Goal: Information Seeking & Learning: Learn about a topic

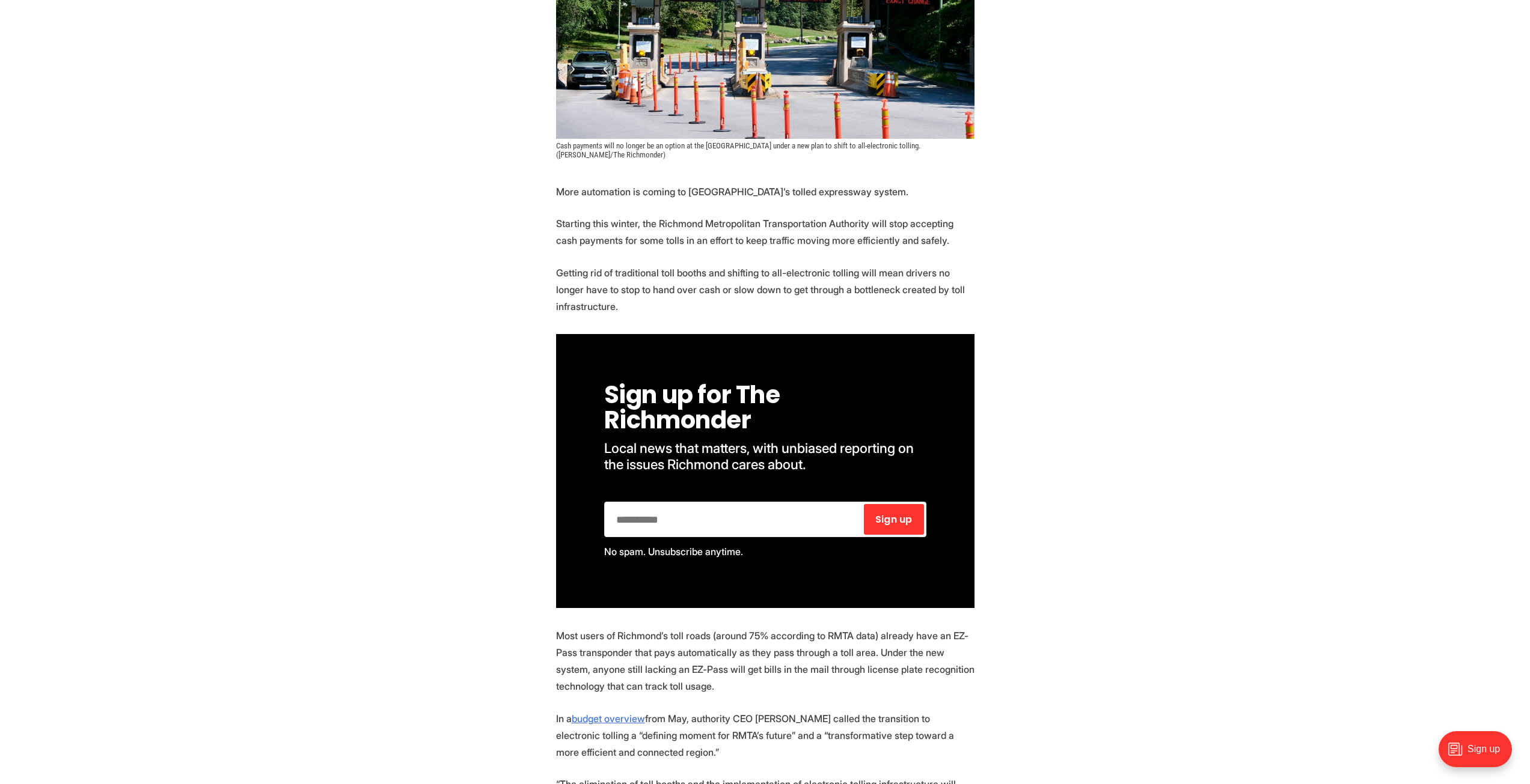
scroll to position [421, 0]
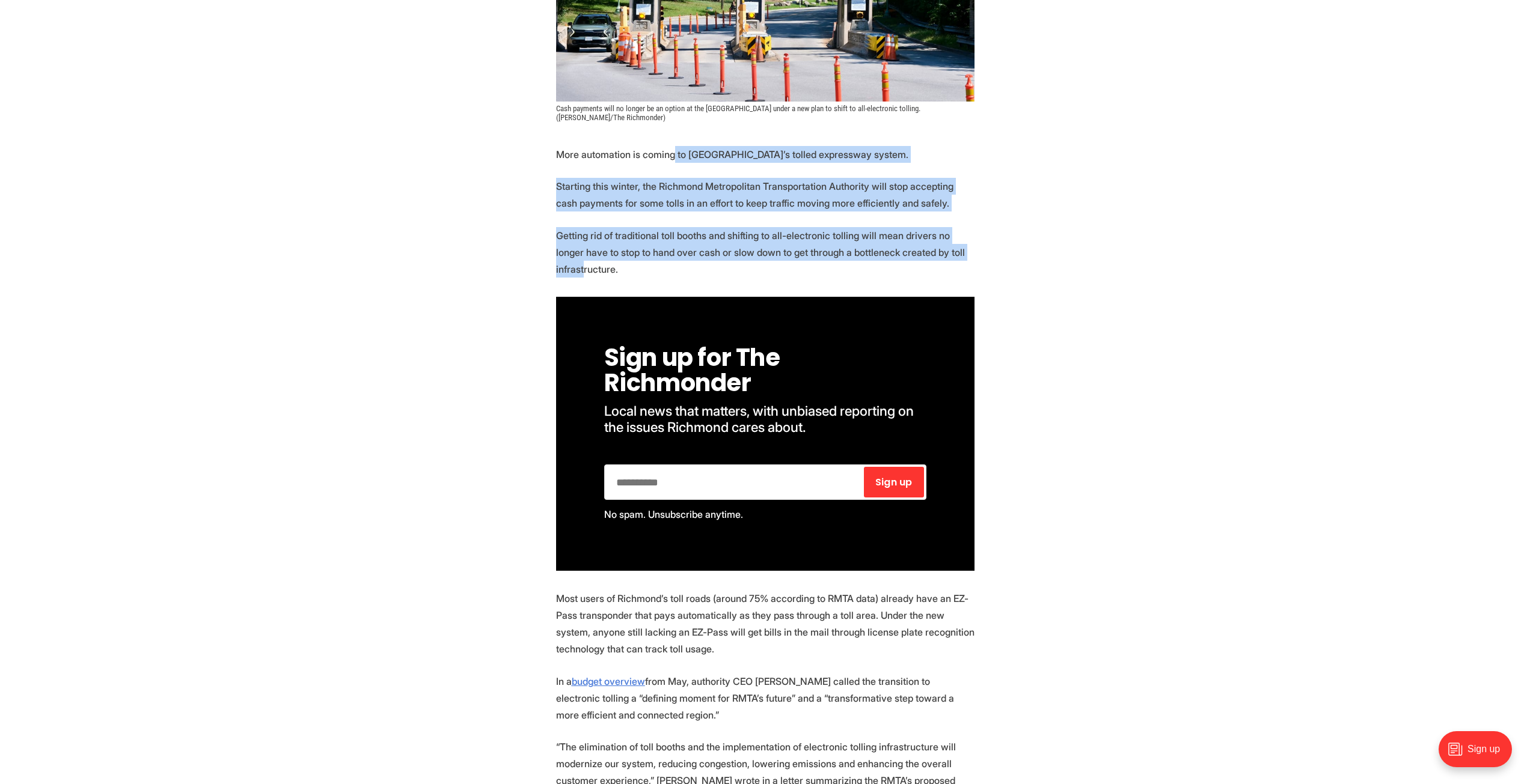
drag, startPoint x: 688, startPoint y: 169, endPoint x: 650, endPoint y: 303, distance: 139.3
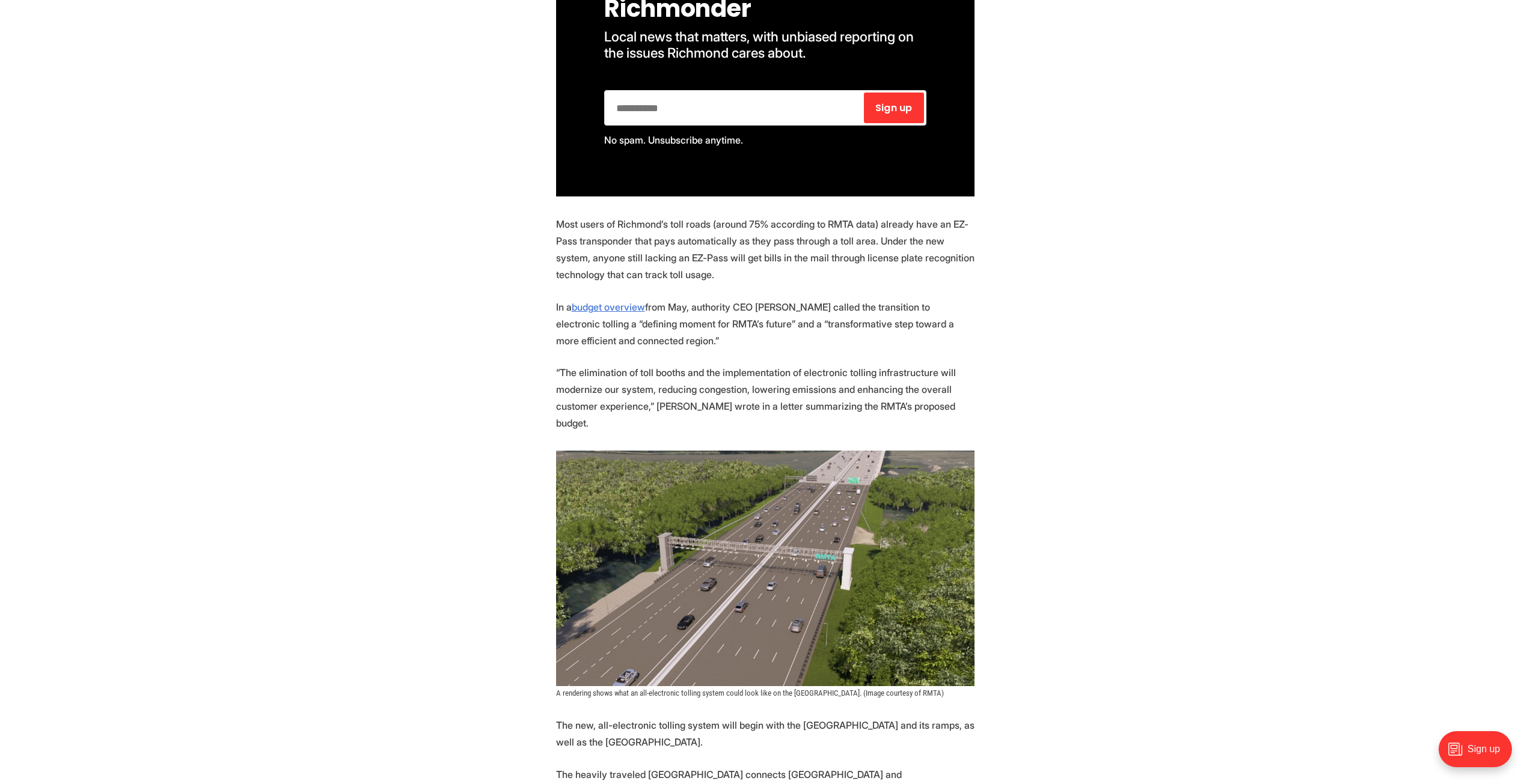
scroll to position [841, 0]
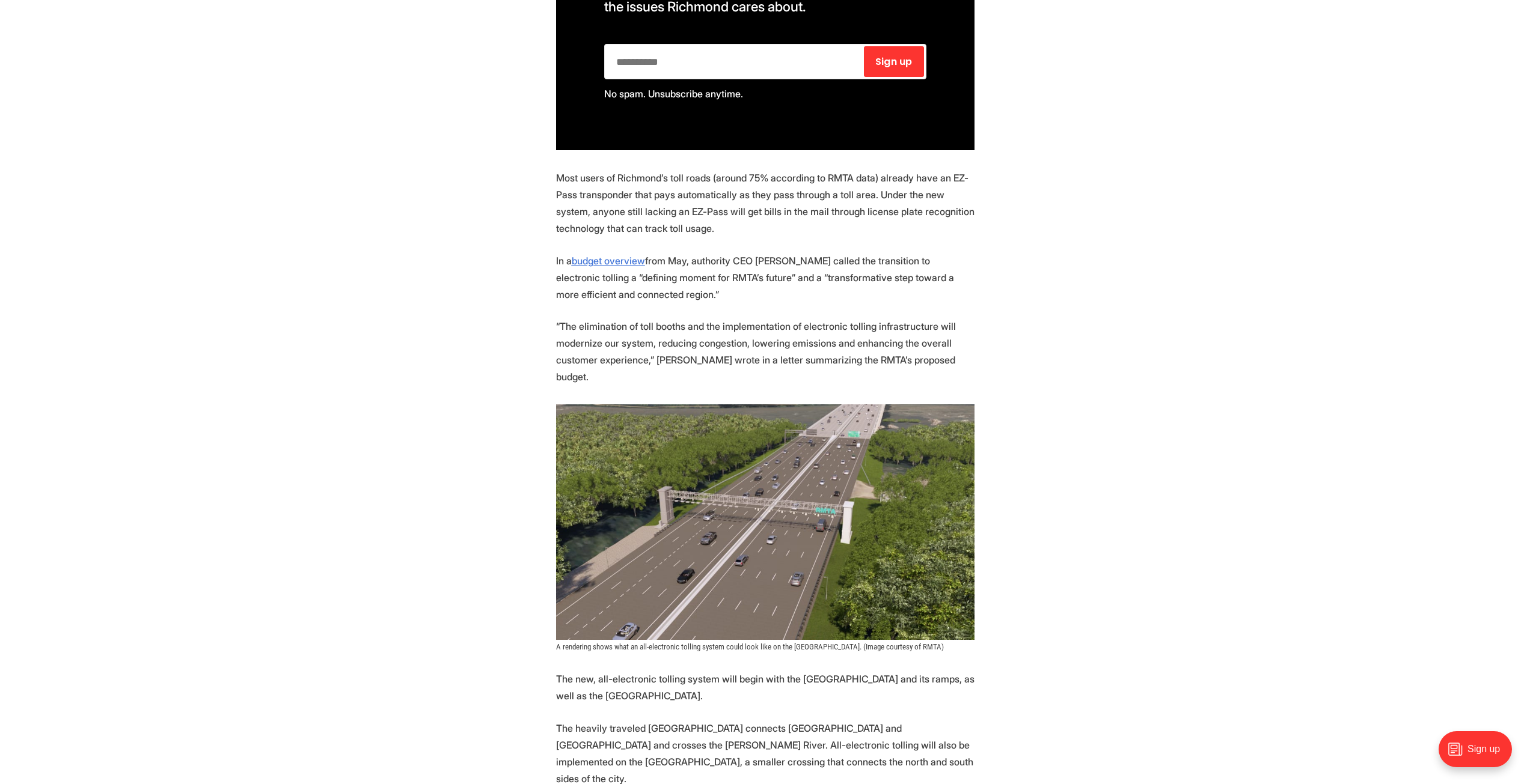
click at [520, 225] on section "More automation is coming to [GEOGRAPHIC_DATA]’s tolled expressway system. Star…" at bounding box center [765, 762] width 1530 height 2073
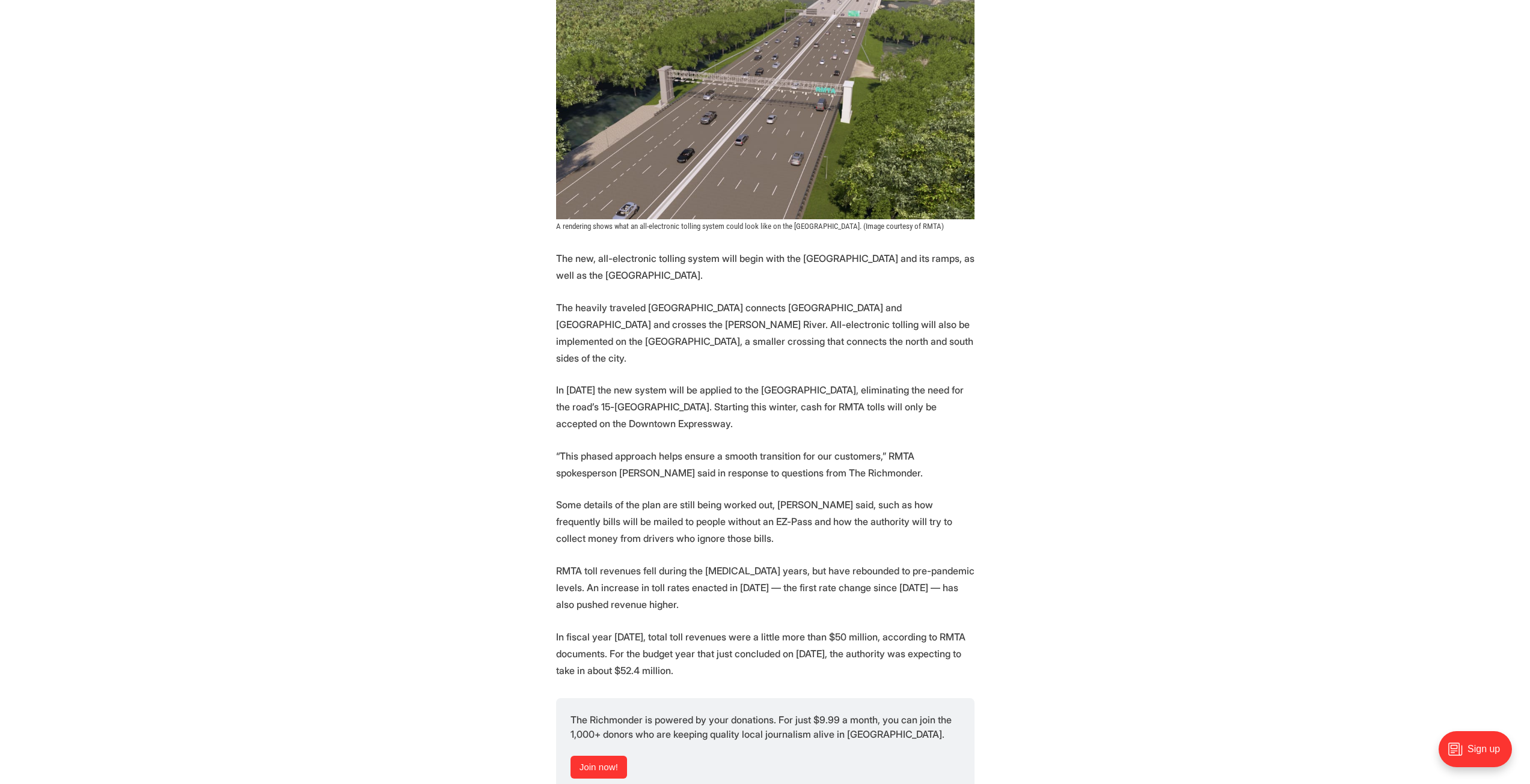
click at [717, 339] on p "The heavily traveled [GEOGRAPHIC_DATA] connects [GEOGRAPHIC_DATA] and [GEOGRAPH…" at bounding box center [765, 332] width 419 height 67
click at [717, 323] on p "The heavily traveled [GEOGRAPHIC_DATA] connects [GEOGRAPHIC_DATA] and [GEOGRAPH…" at bounding box center [765, 332] width 419 height 67
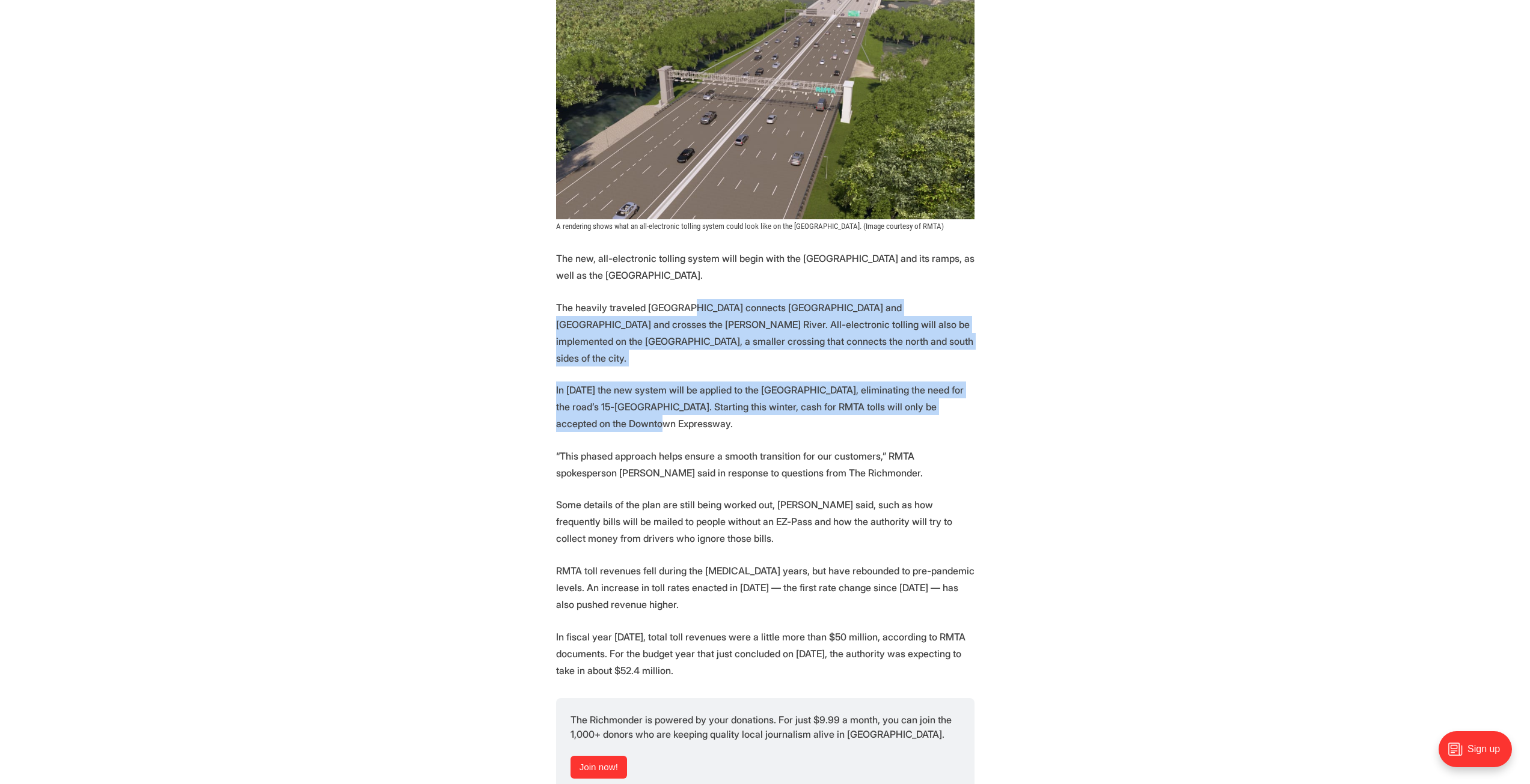
drag, startPoint x: 717, startPoint y: 323, endPoint x: 660, endPoint y: 418, distance: 110.8
click at [660, 418] on section "More automation is coming to [GEOGRAPHIC_DATA]’s tolled expressway system. Star…" at bounding box center [765, 341] width 1530 height 2073
click at [659, 417] on p "In [DATE] the new system will be applied to the [GEOGRAPHIC_DATA], eliminating …" at bounding box center [765, 407] width 419 height 51
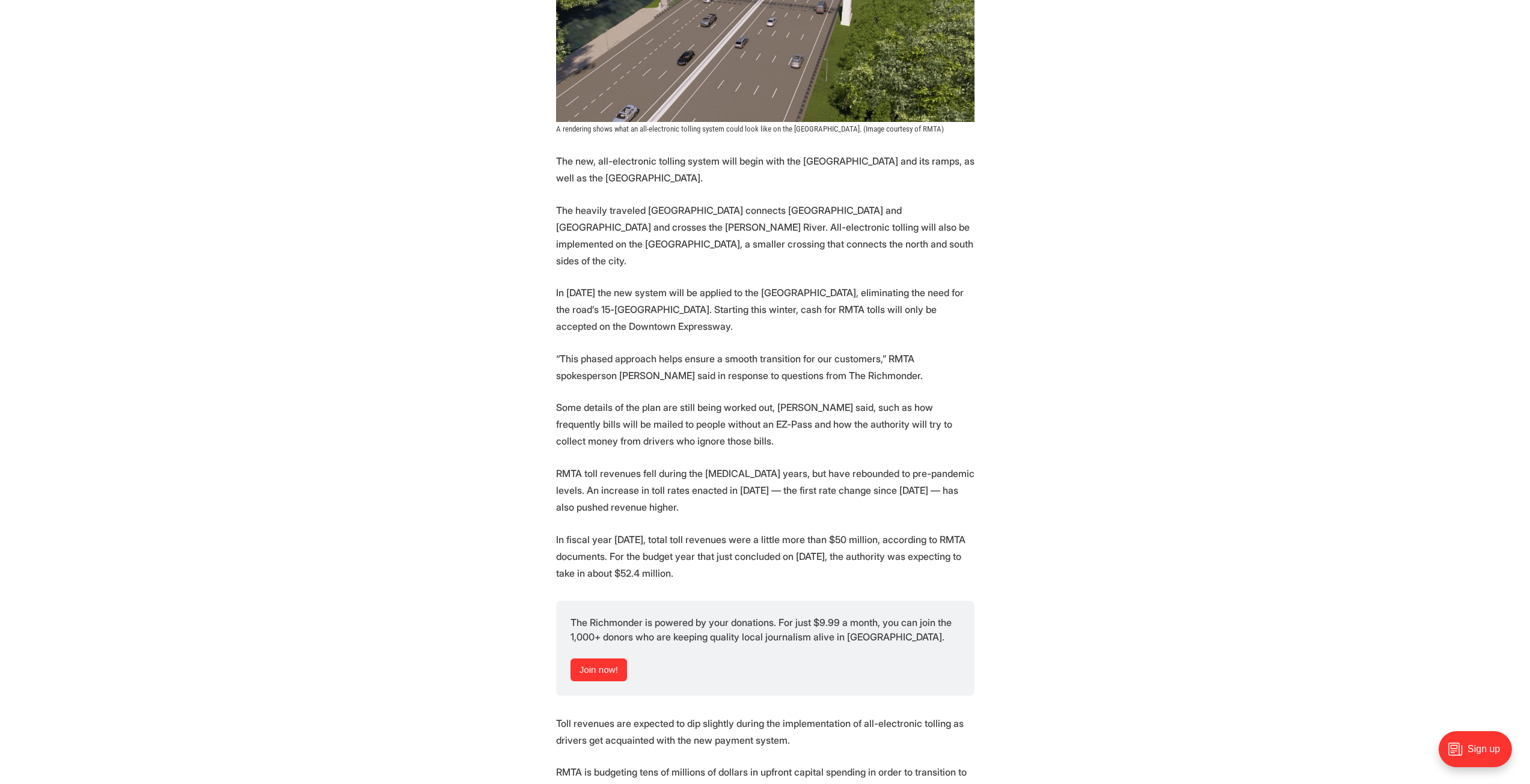
scroll to position [1382, 0]
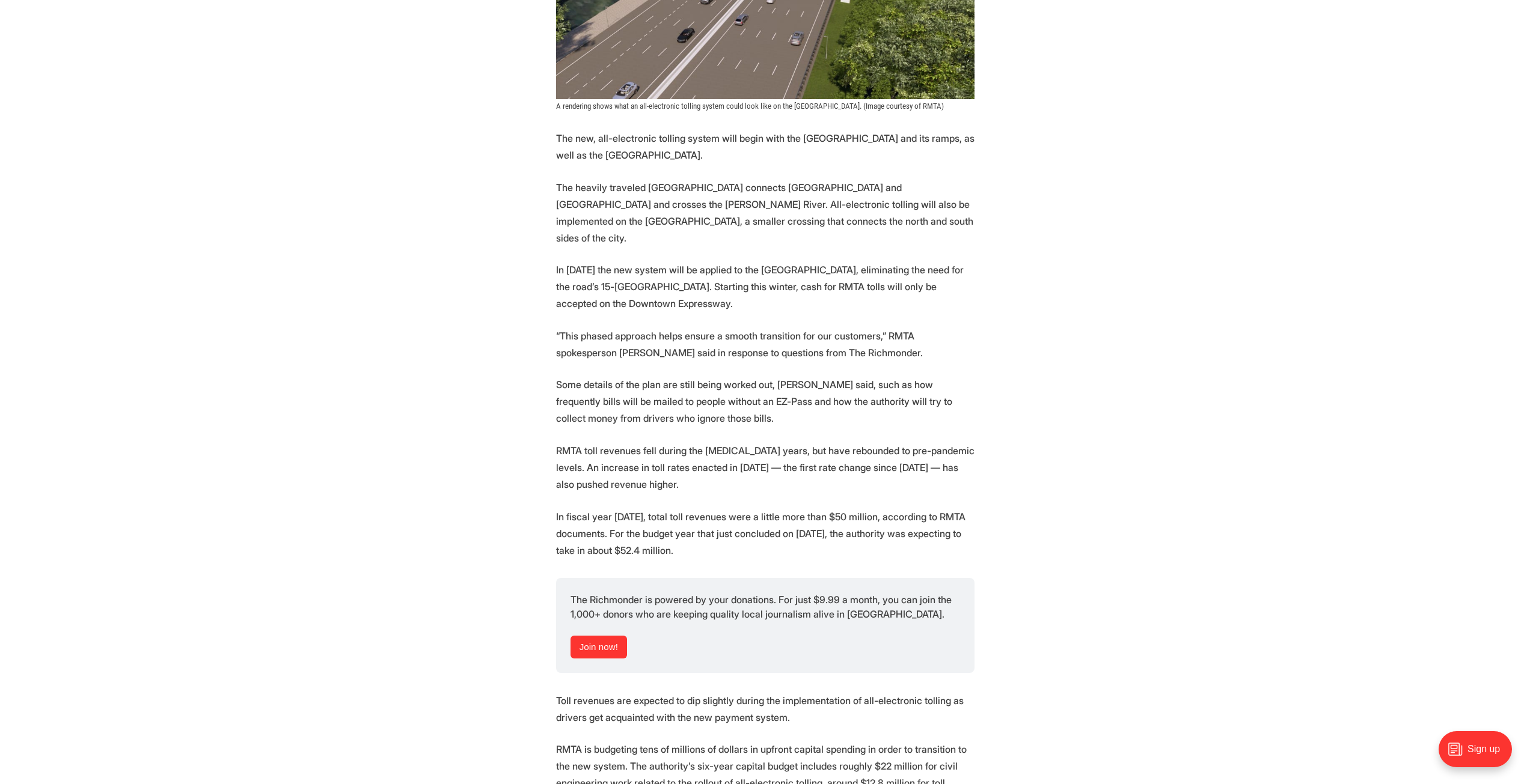
click at [749, 270] on p "In [DATE] the new system will be applied to the [GEOGRAPHIC_DATA], eliminating …" at bounding box center [765, 286] width 419 height 51
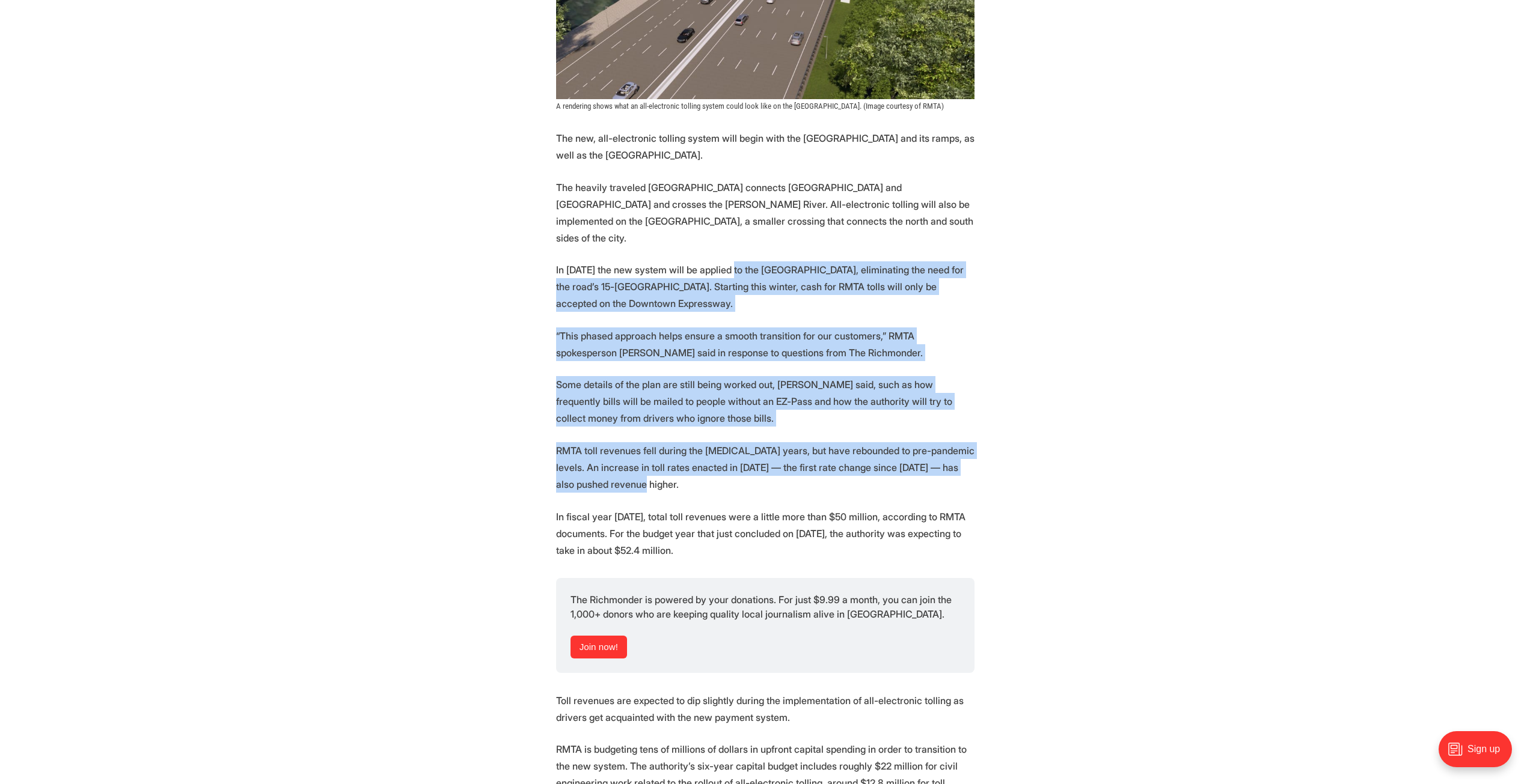
drag, startPoint x: 749, startPoint y: 270, endPoint x: 696, endPoint y: 482, distance: 218.5
click at [696, 482] on section "More automation is coming to [GEOGRAPHIC_DATA]’s tolled expressway system. Star…" at bounding box center [765, 221] width 1530 height 2073
click at [696, 482] on p "RMTA toll revenues fell during the [MEDICAL_DATA] years, but have rebounded to …" at bounding box center [765, 467] width 419 height 51
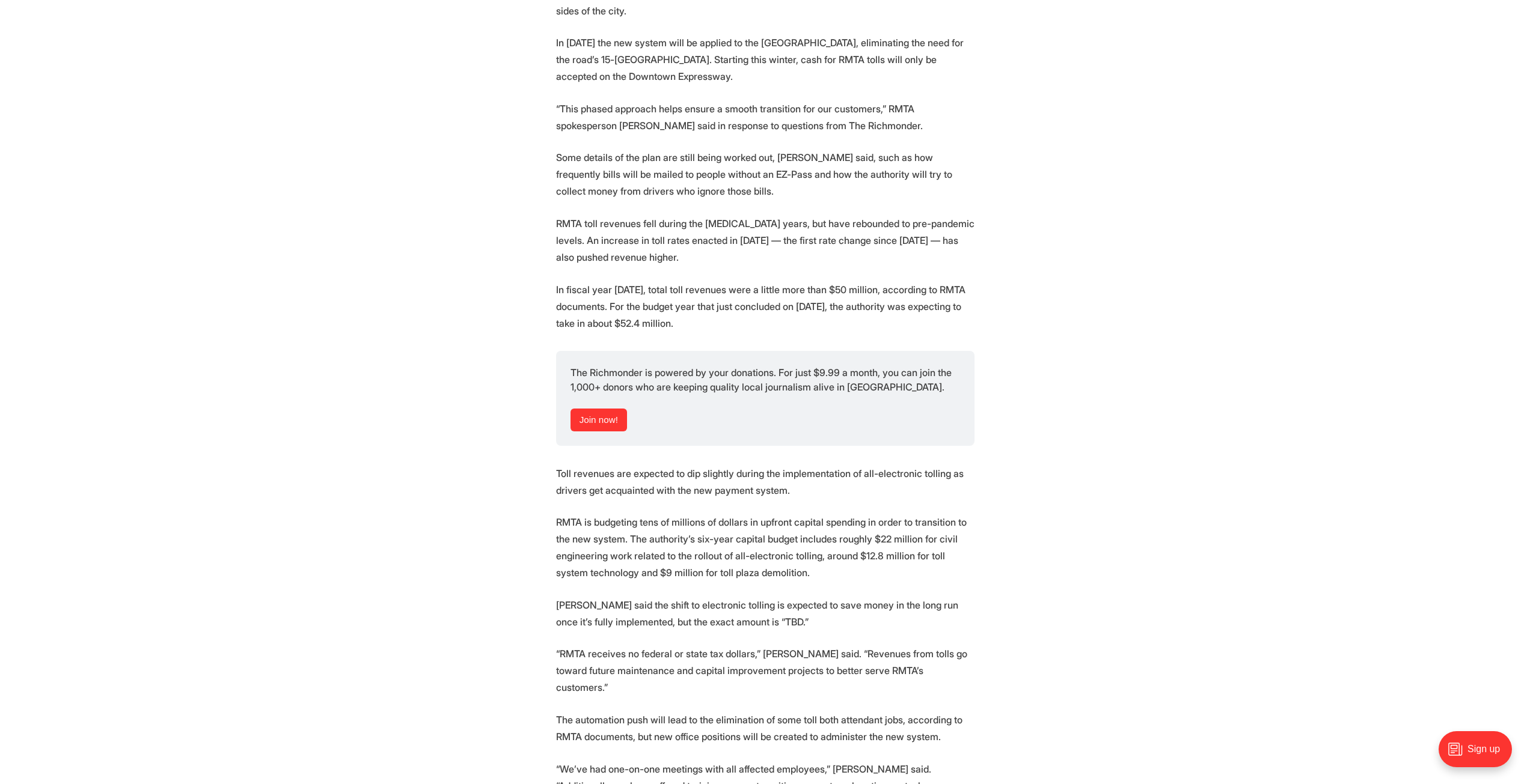
scroll to position [1623, 0]
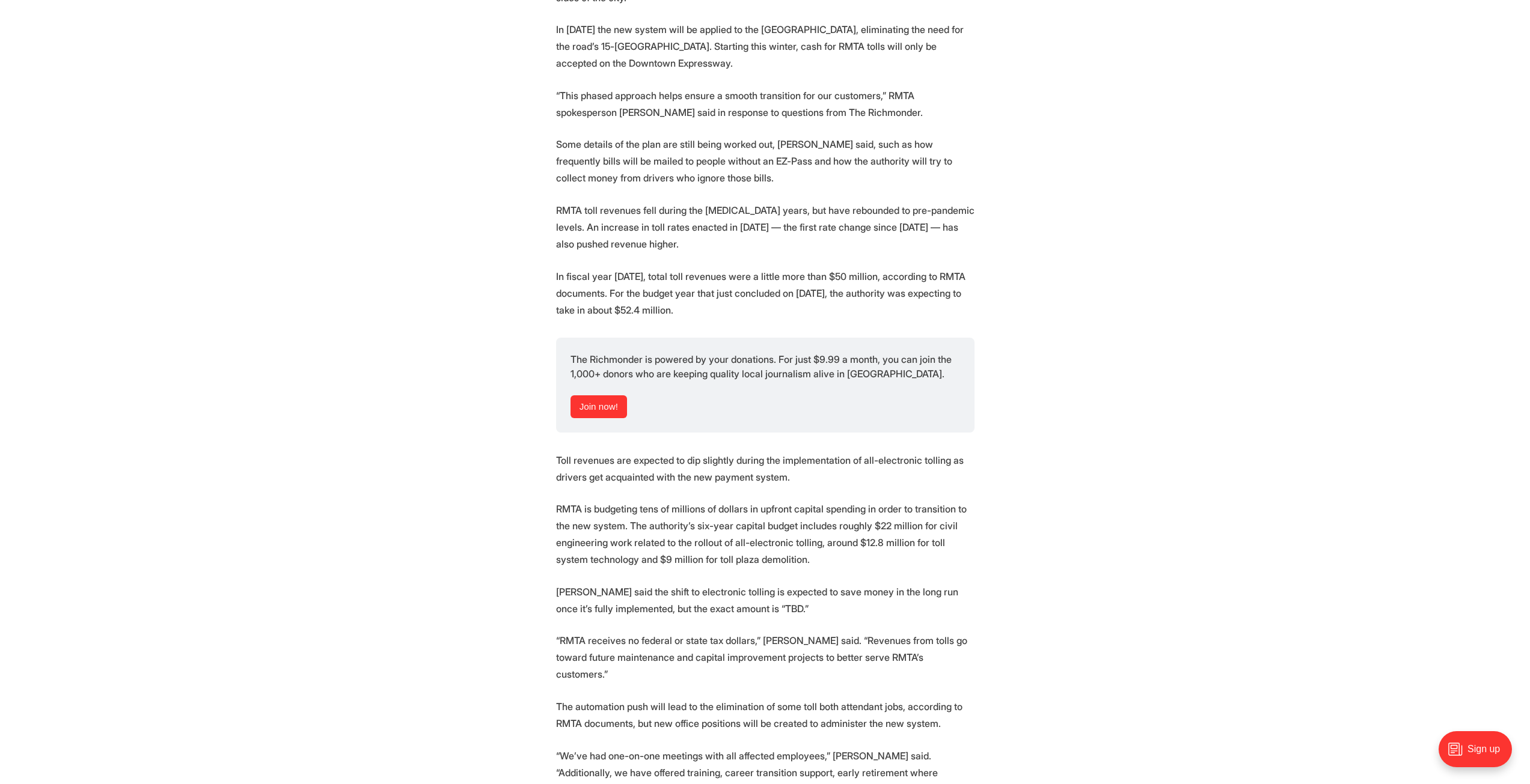
click at [683, 457] on p "Toll revenues are expected to dip slightly during the implementation of all-ele…" at bounding box center [765, 469] width 419 height 34
click at [775, 457] on p "Toll revenues are expected to dip slightly during the implementation of all-ele…" at bounding box center [765, 469] width 419 height 34
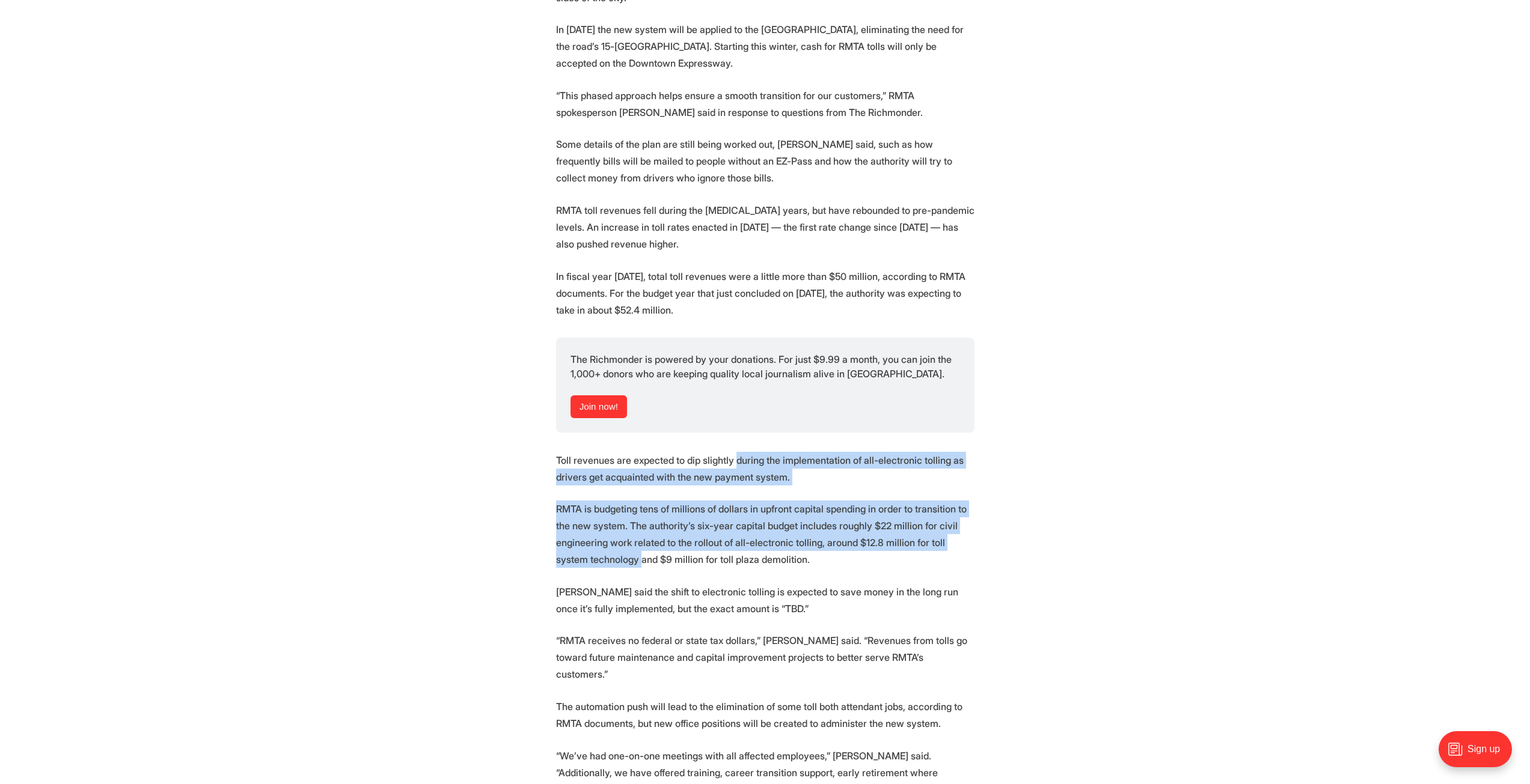
drag, startPoint x: 775, startPoint y: 457, endPoint x: 739, endPoint y: 557, distance: 106.3
click at [739, 559] on p "RMTA is budgeting tens of millions of dollars in upfront capital spending in or…" at bounding box center [765, 534] width 419 height 67
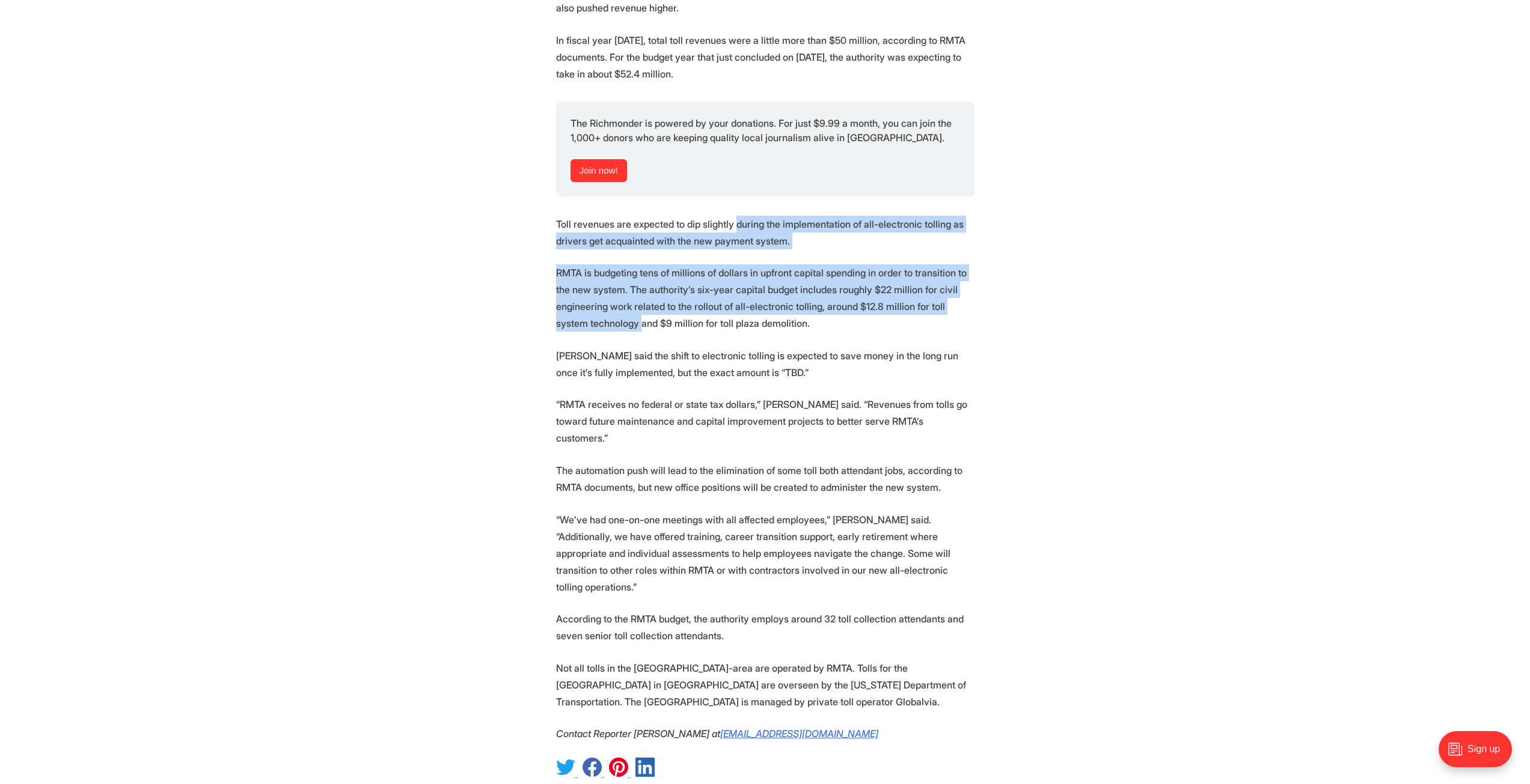
scroll to position [1863, 0]
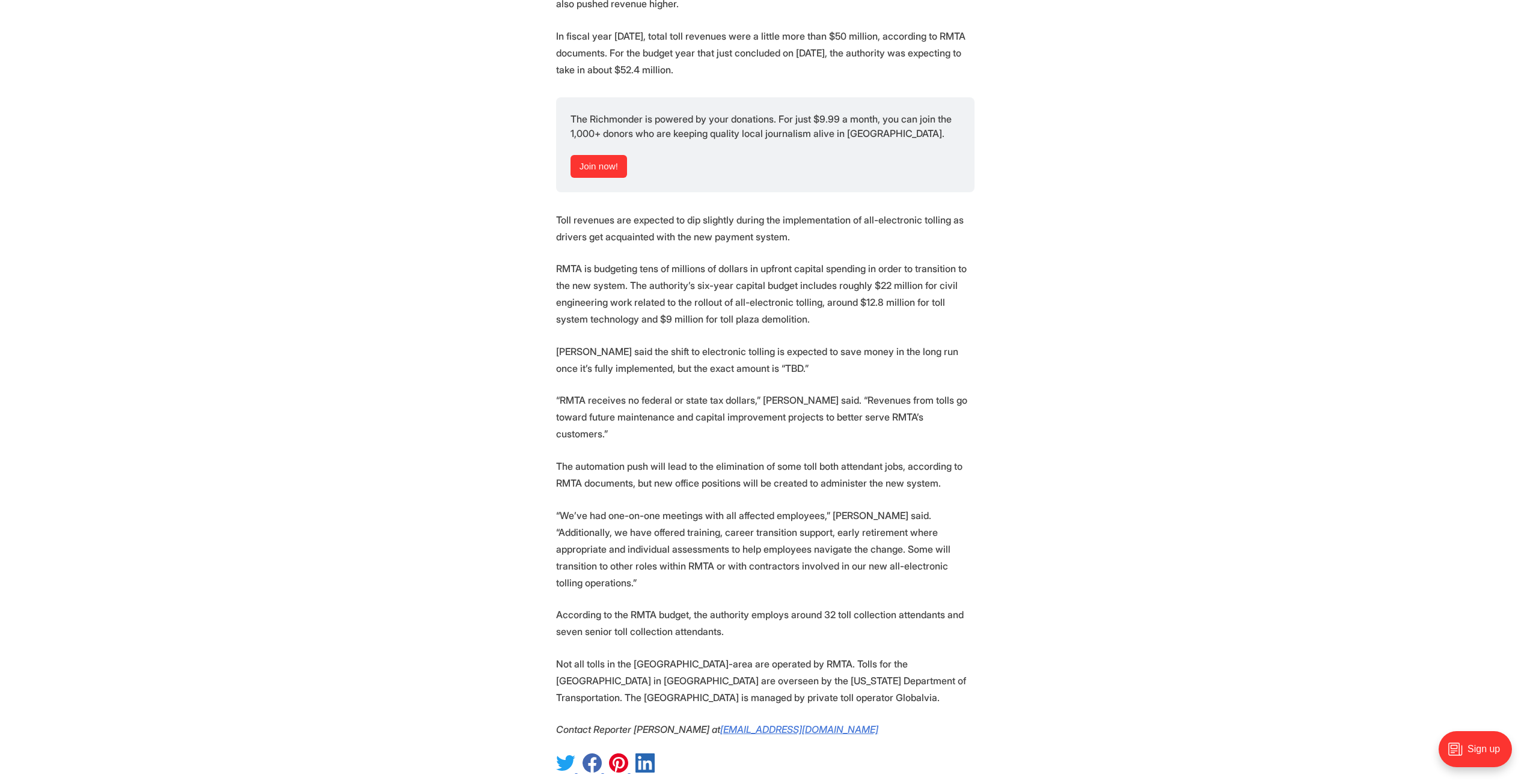
click at [740, 352] on p "[PERSON_NAME] said the shift to electronic tolling is expected to save money in…" at bounding box center [765, 360] width 419 height 34
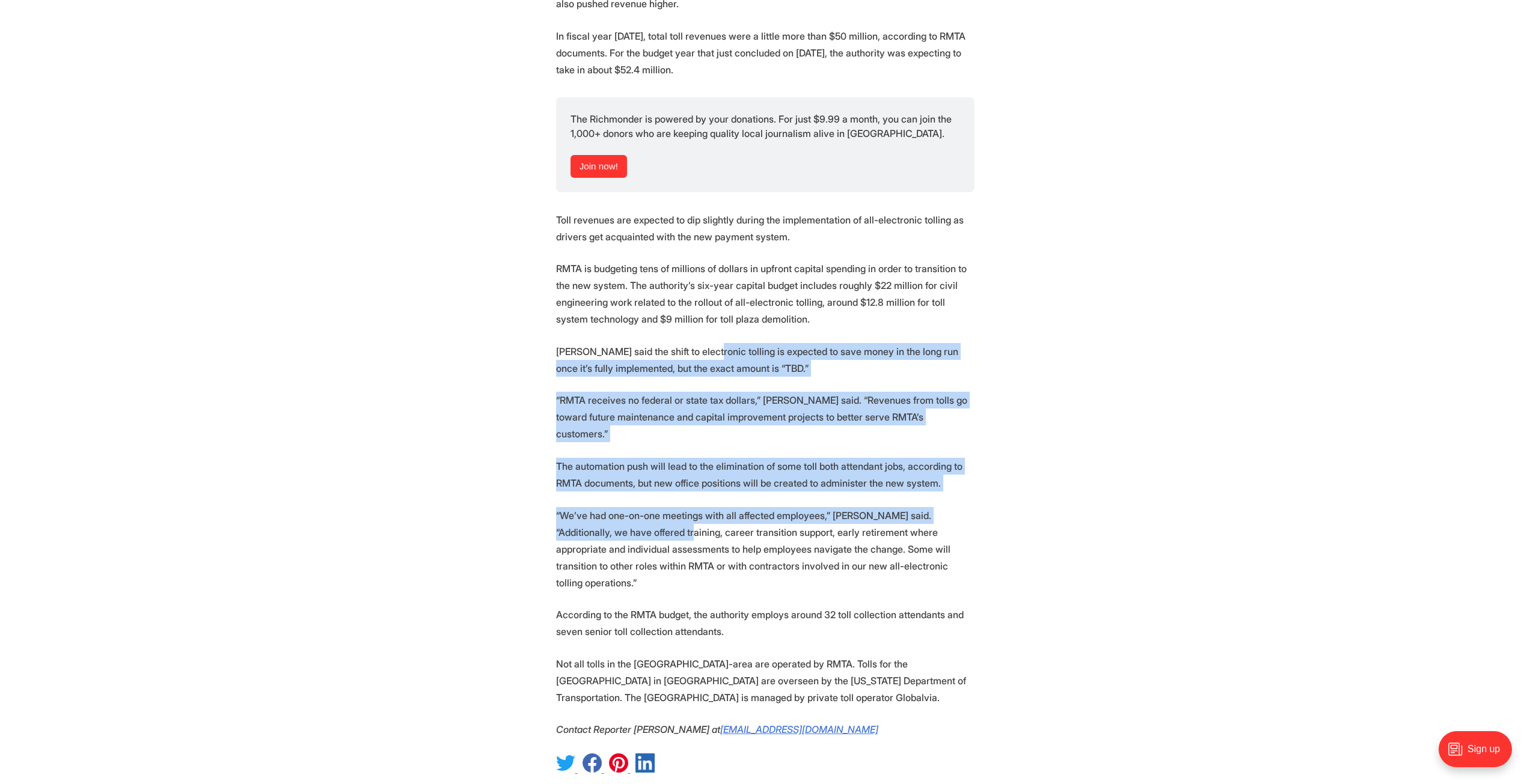
drag, startPoint x: 740, startPoint y: 352, endPoint x: 709, endPoint y: 547, distance: 197.4
click at [709, 547] on p "“We’ve had one-on-one meetings with all affected employees,” [PERSON_NAME] said…" at bounding box center [765, 549] width 419 height 84
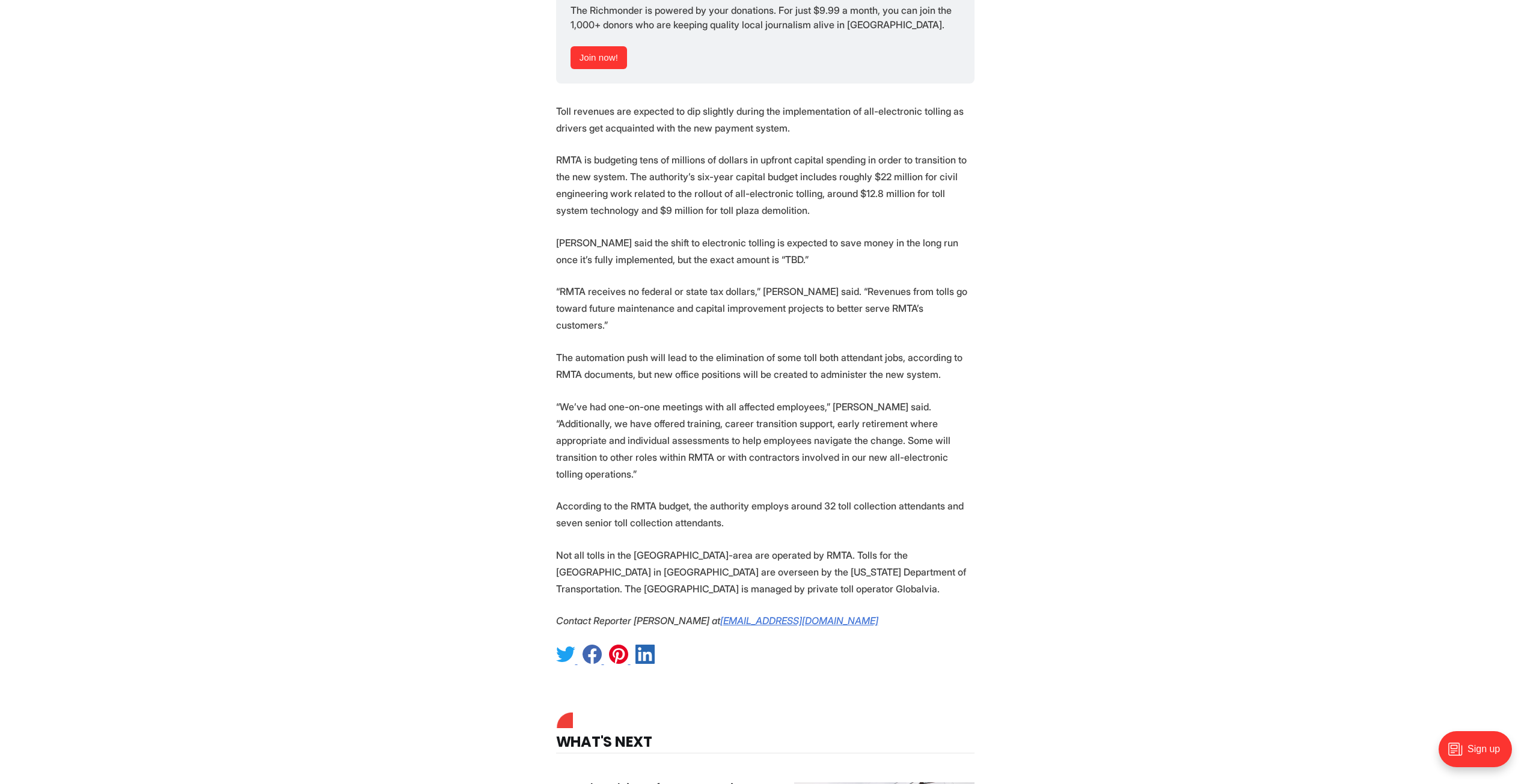
scroll to position [1983, 0]
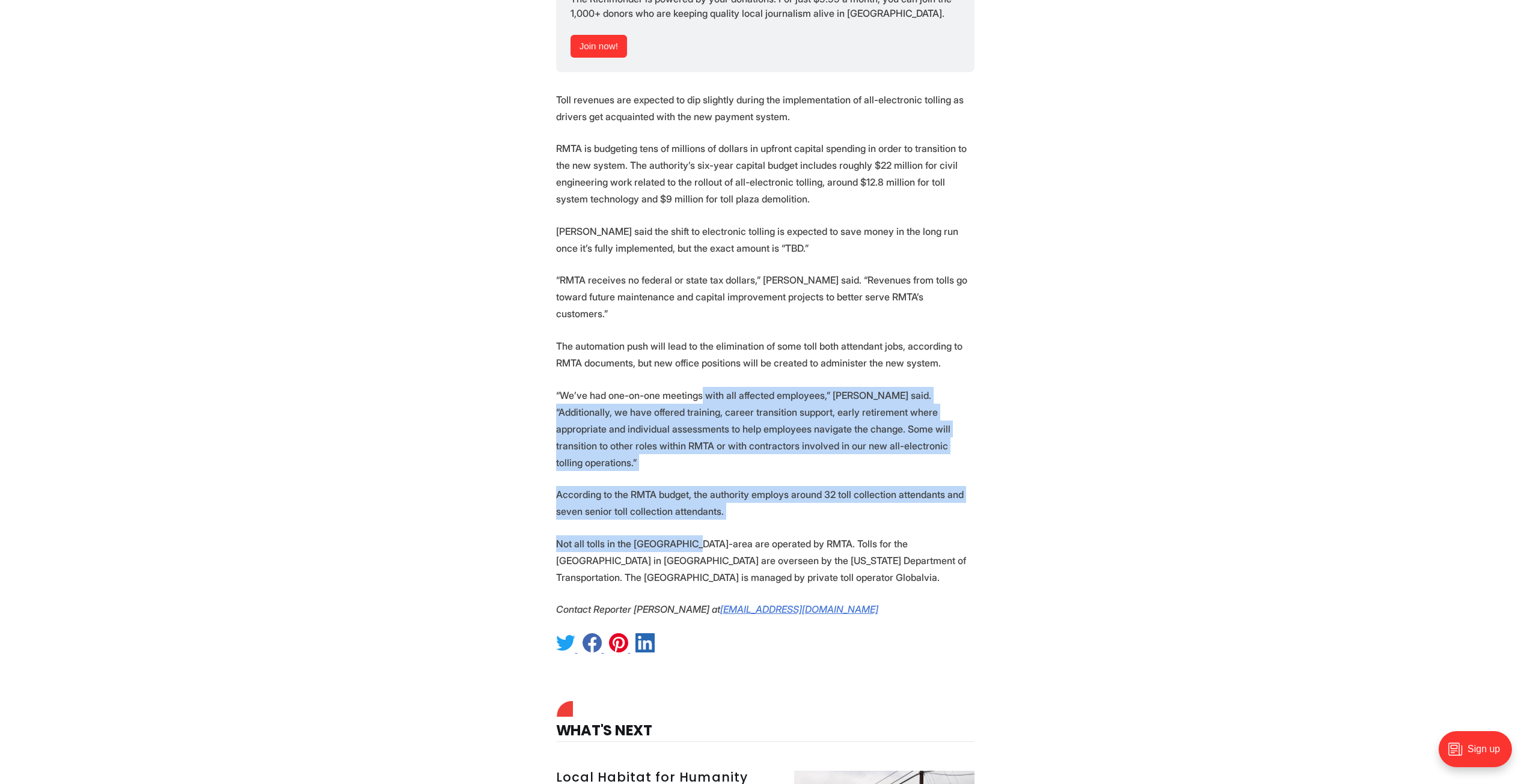
drag, startPoint x: 709, startPoint y: 527, endPoint x: 709, endPoint y: 551, distance: 24.0
